Goal: Book appointment/travel/reservation

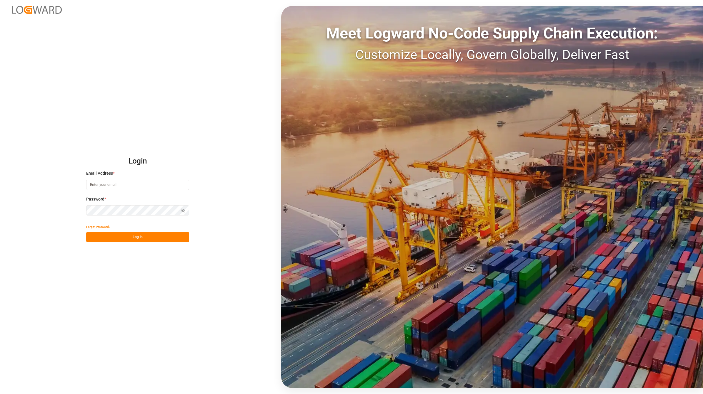
type input "[EMAIL_ADDRESS][DOMAIN_NAME]"
click at [156, 244] on div "Login Email Address * [EMAIL_ADDRESS][DOMAIN_NAME] Password * Show password For…" at bounding box center [351, 197] width 703 height 394
click at [157, 240] on button "Log In" at bounding box center [137, 237] width 103 height 10
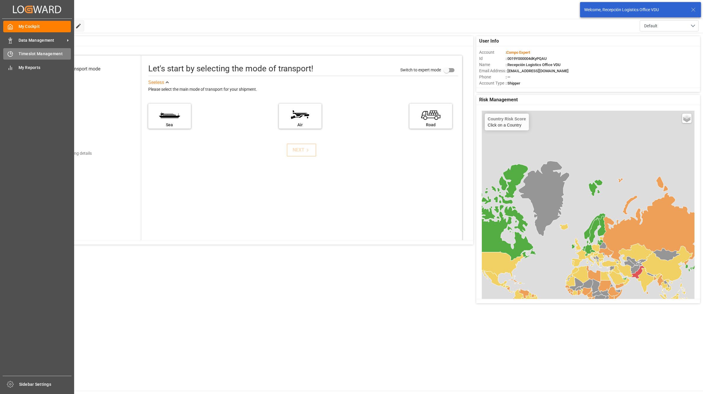
click at [24, 51] on span "Timeslot Management" at bounding box center [45, 54] width 53 height 6
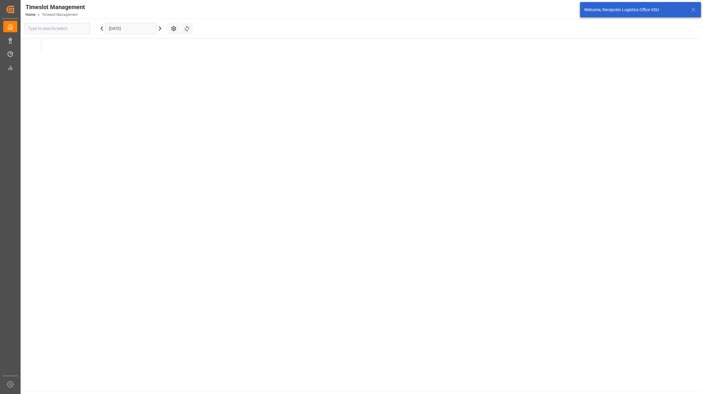
type input "La Vall d [PERSON_NAME]"
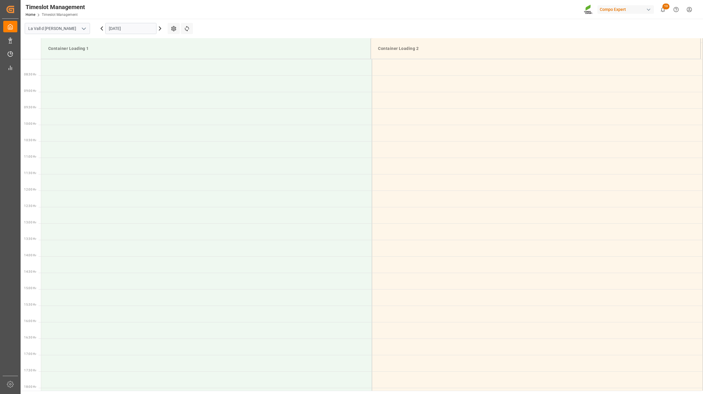
scroll to position [292, 0]
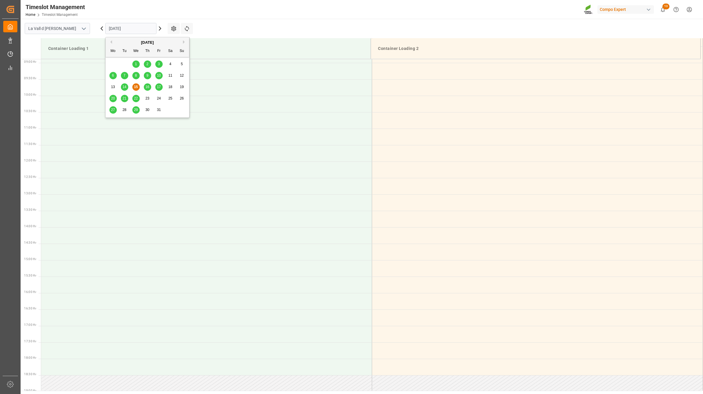
click at [112, 28] on input "[DATE]" at bounding box center [130, 28] width 51 height 11
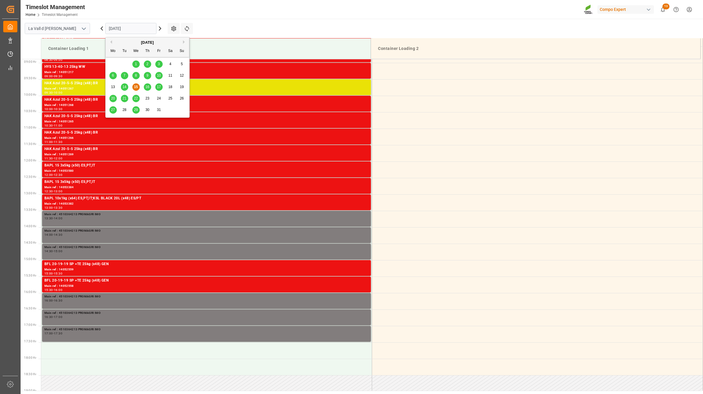
click at [147, 87] on span "16" at bounding box center [147, 87] width 4 height 4
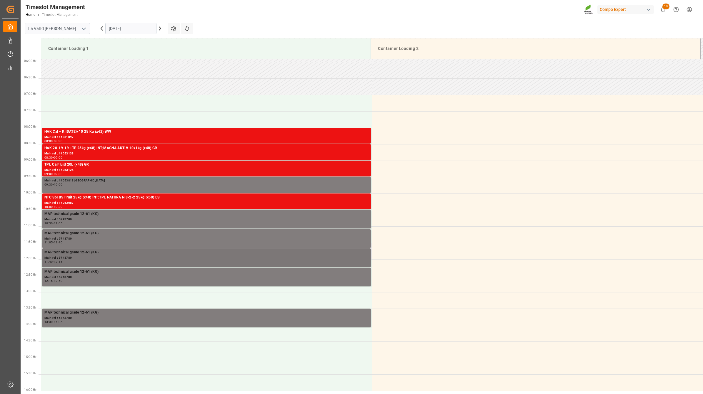
scroll to position [182, 0]
